Goal: Information Seeking & Learning: Learn about a topic

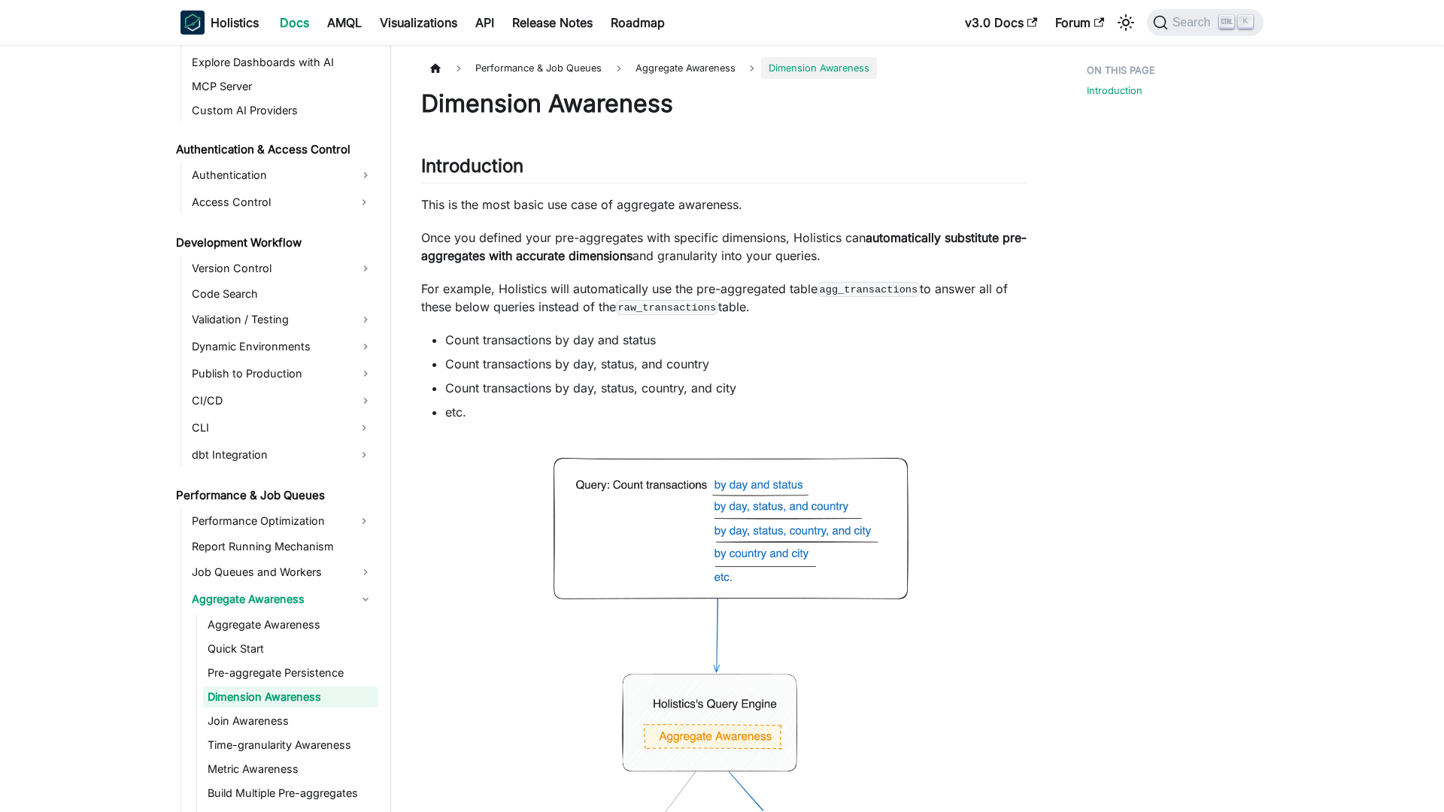
scroll to position [1011, 0]
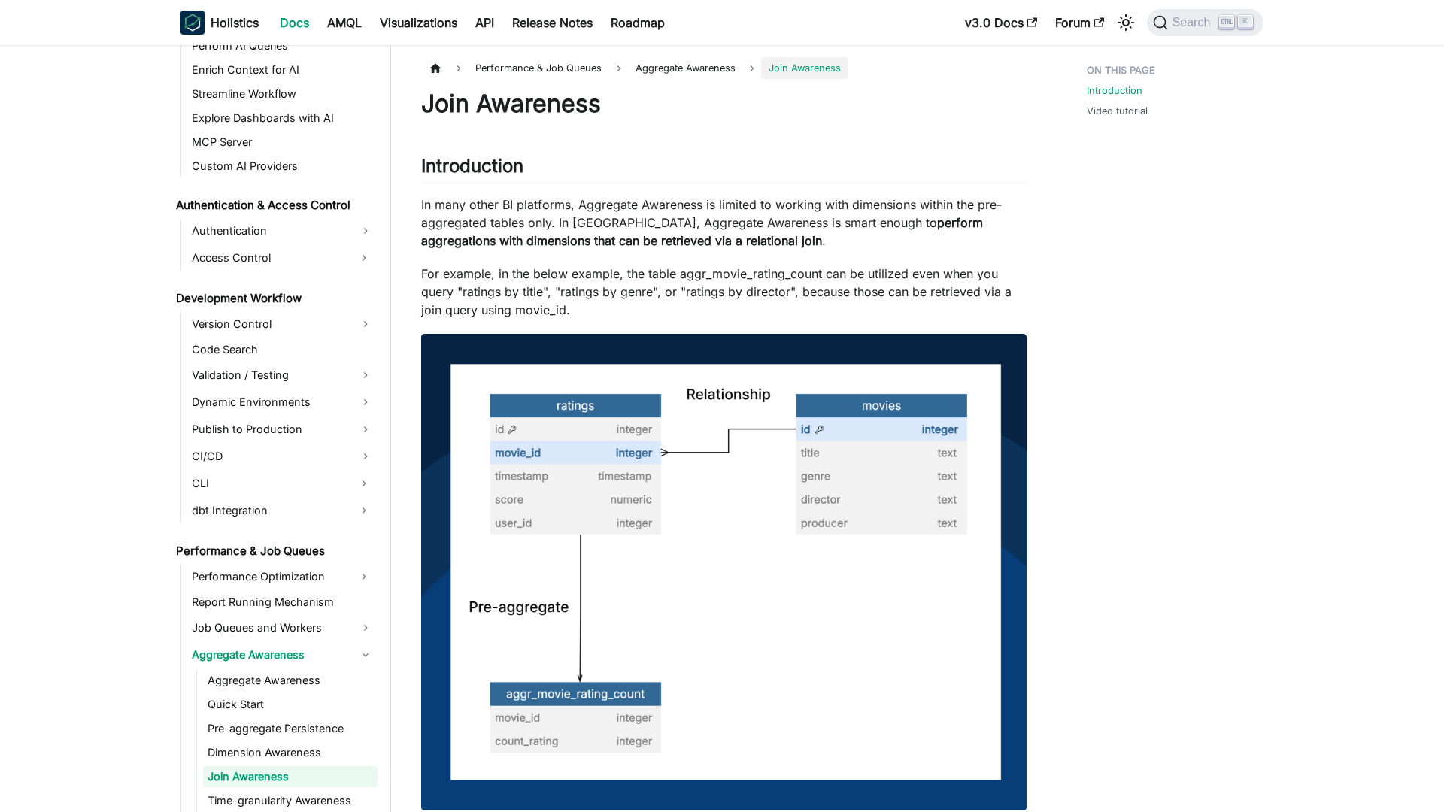
scroll to position [1035, 0]
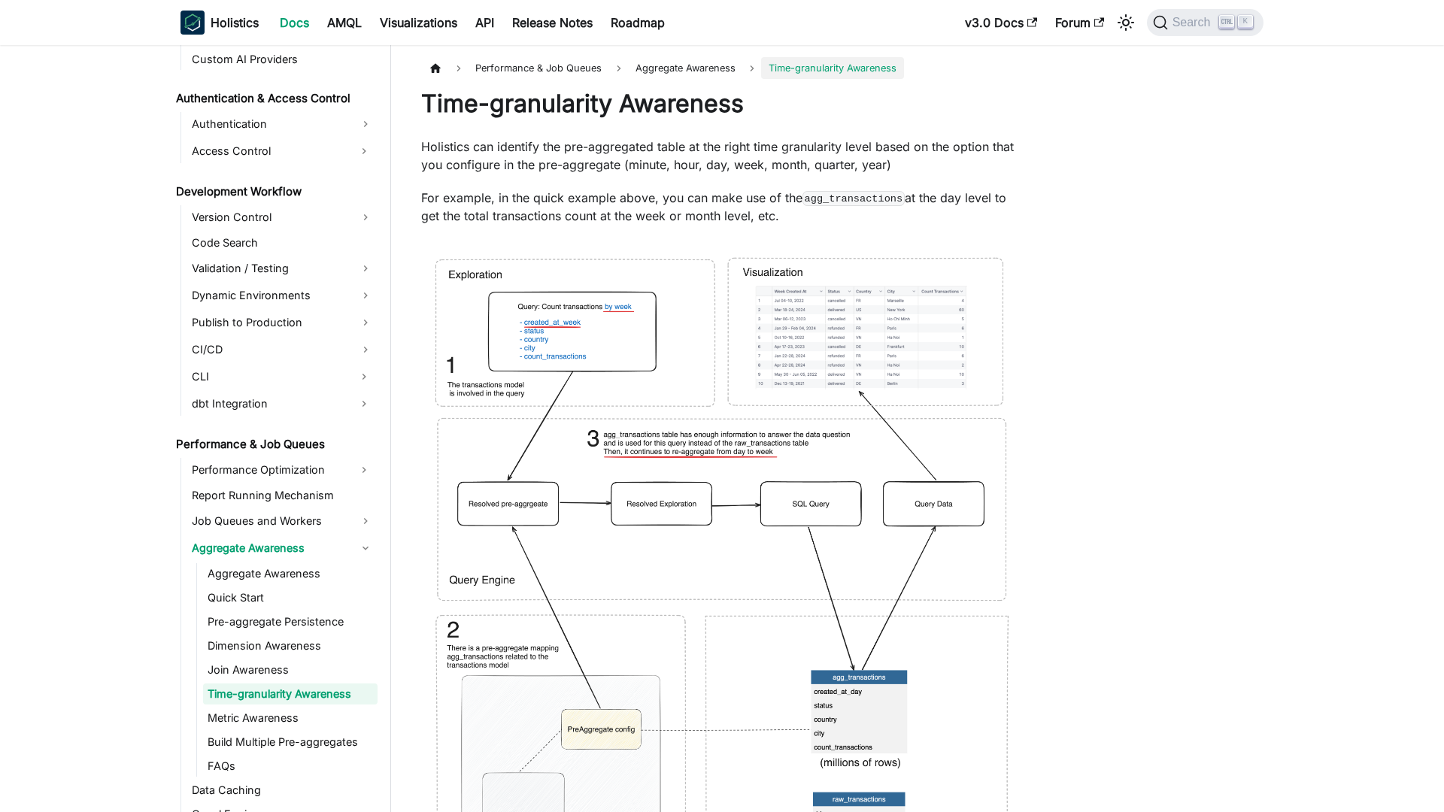
scroll to position [1059, 0]
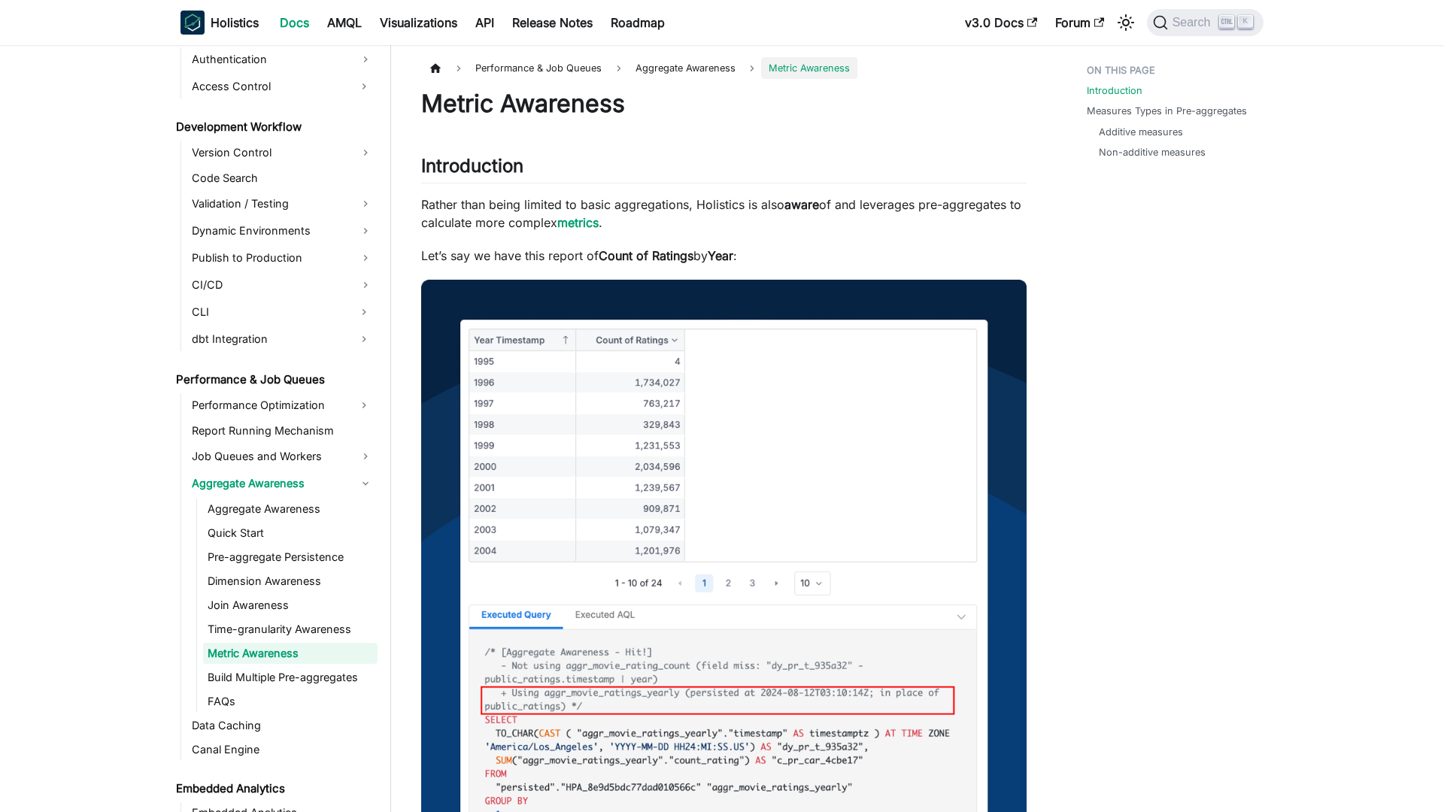
scroll to position [1083, 0]
